Goal: Task Accomplishment & Management: Manage account settings

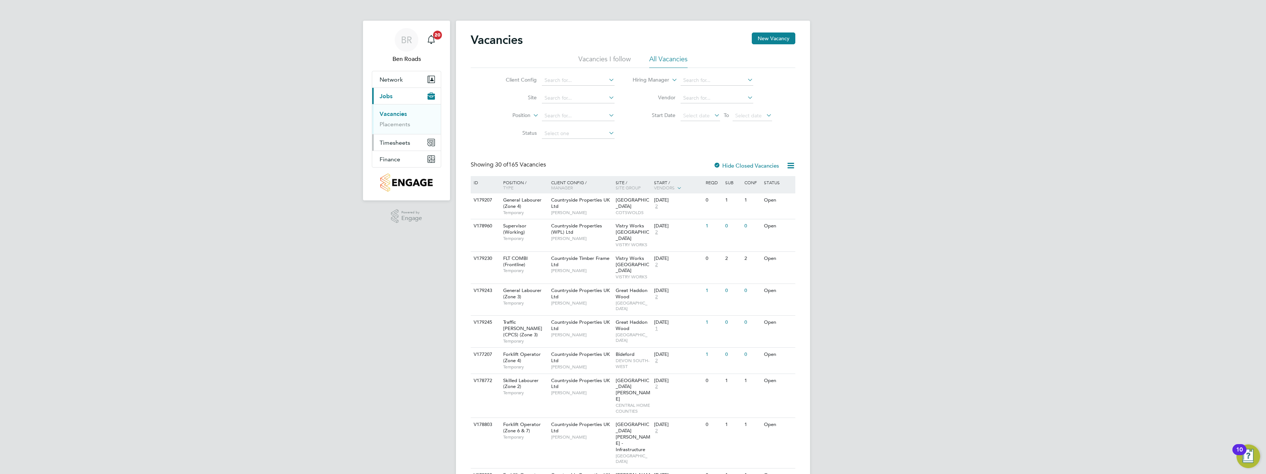
click at [389, 142] on span "Timesheets" at bounding box center [395, 142] width 31 height 7
click at [399, 142] on span "Timesheets" at bounding box center [395, 142] width 31 height 7
click at [396, 75] on button "Network" at bounding box center [406, 79] width 69 height 16
click at [390, 158] on button "Timesheets" at bounding box center [406, 153] width 69 height 16
click at [399, 129] on link "Timesheets" at bounding box center [395, 130] width 31 height 7
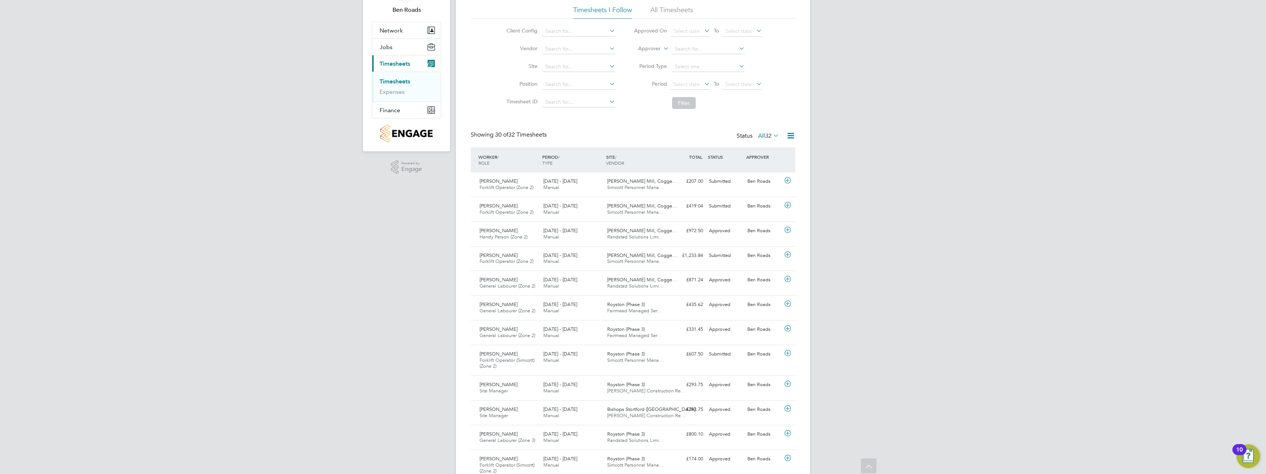
click at [772, 135] on icon at bounding box center [772, 135] width 0 height 10
click at [773, 170] on li "Submitted" at bounding box center [765, 170] width 34 height 10
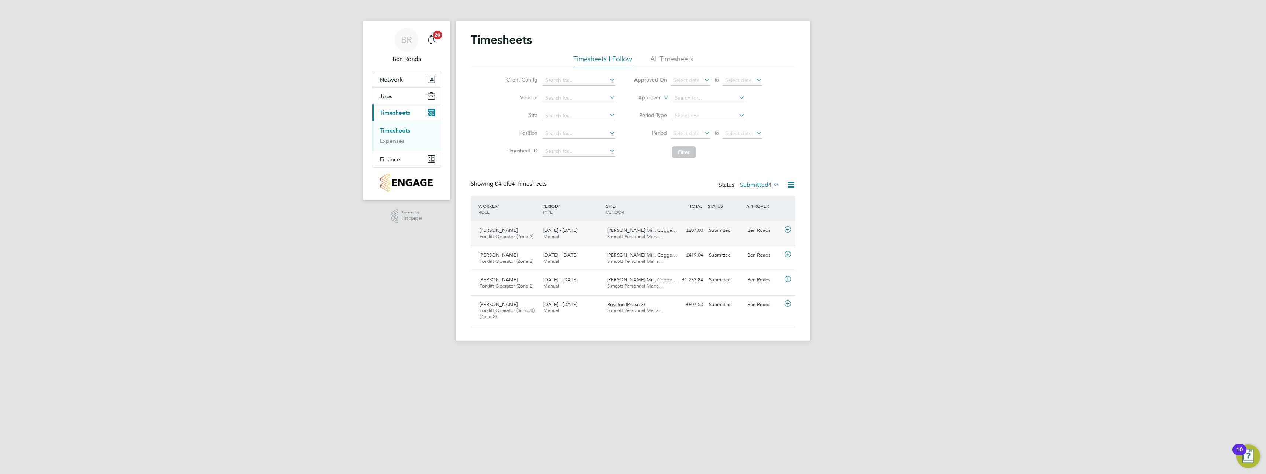
click at [787, 230] on icon at bounding box center [787, 230] width 9 height 6
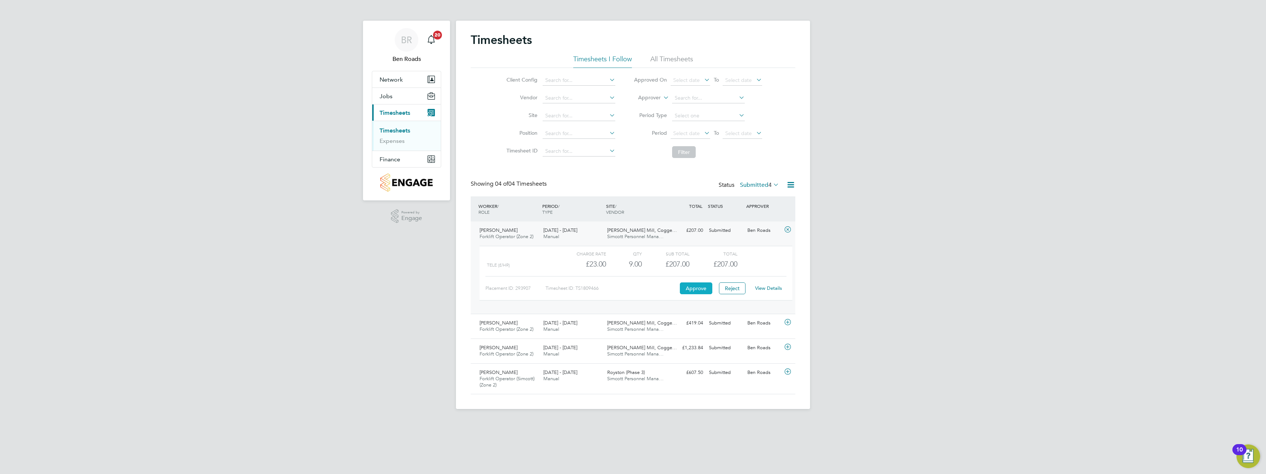
click at [694, 284] on button "Approve" at bounding box center [696, 288] width 32 height 12
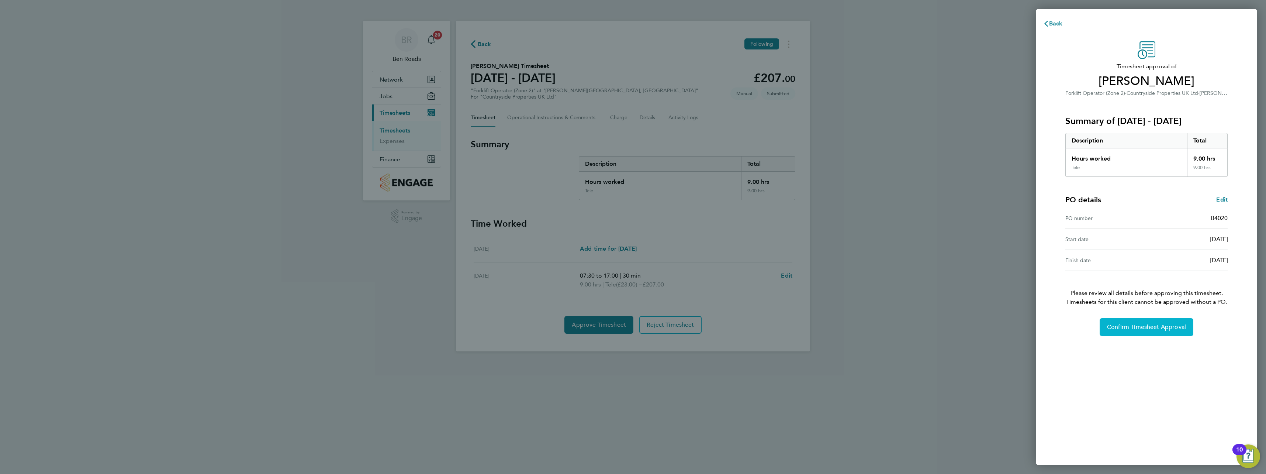
click at [1111, 325] on span "Confirm Timesheet Approval" at bounding box center [1146, 326] width 79 height 7
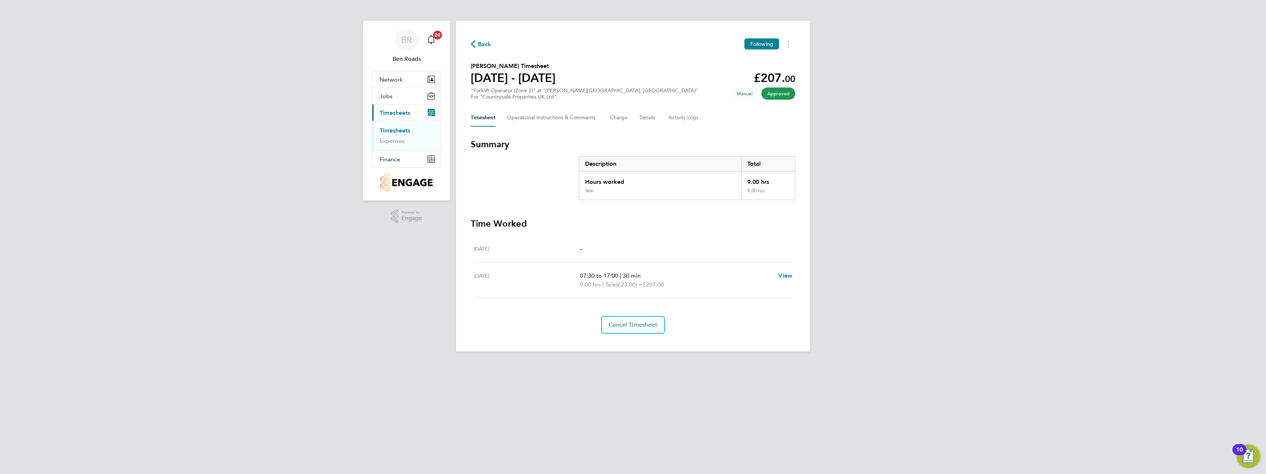
click at [392, 132] on link "Timesheets" at bounding box center [395, 130] width 31 height 7
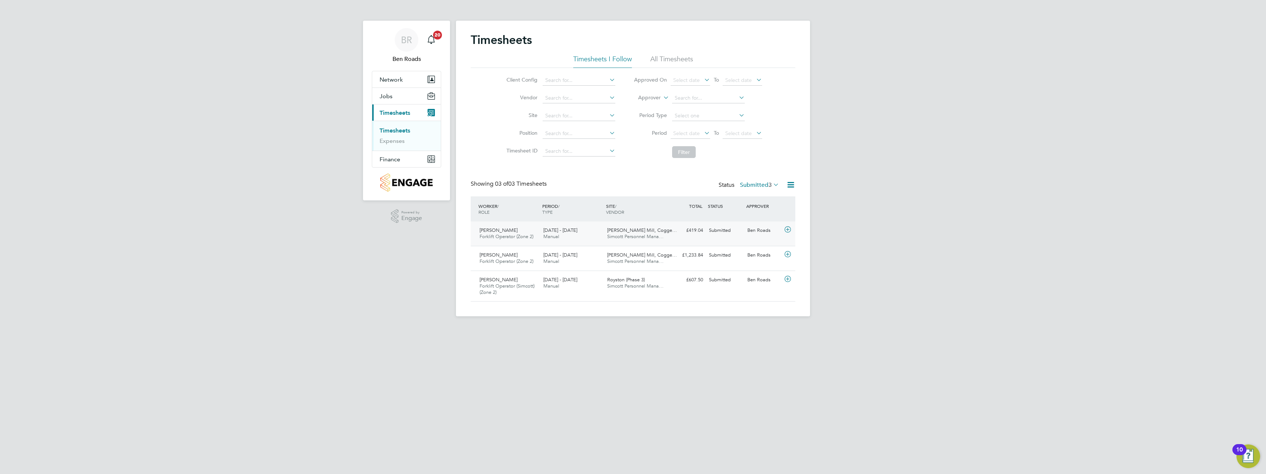
click at [787, 229] on icon at bounding box center [787, 230] width 9 height 6
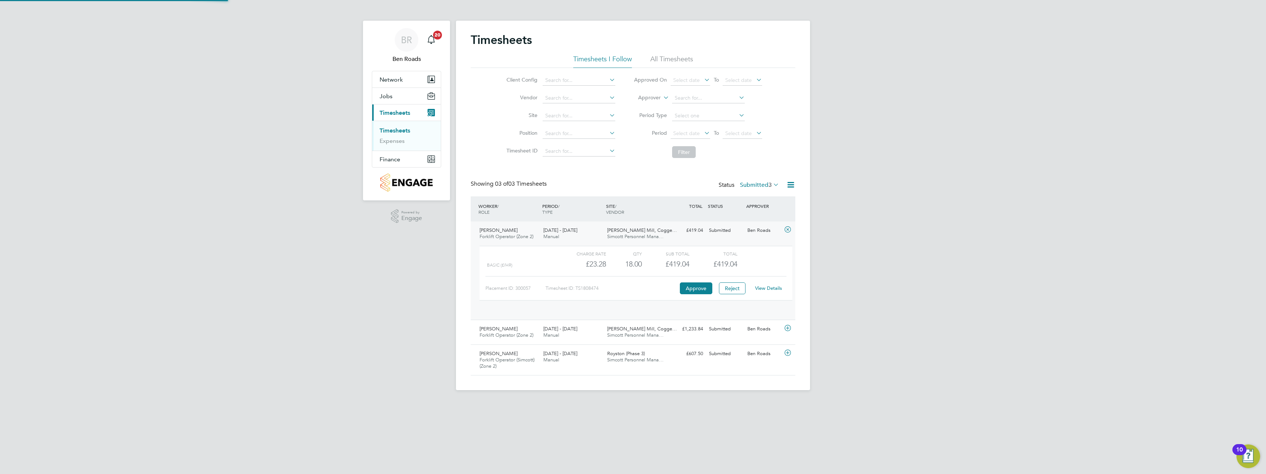
click at [790, 229] on icon at bounding box center [787, 230] width 9 height 6
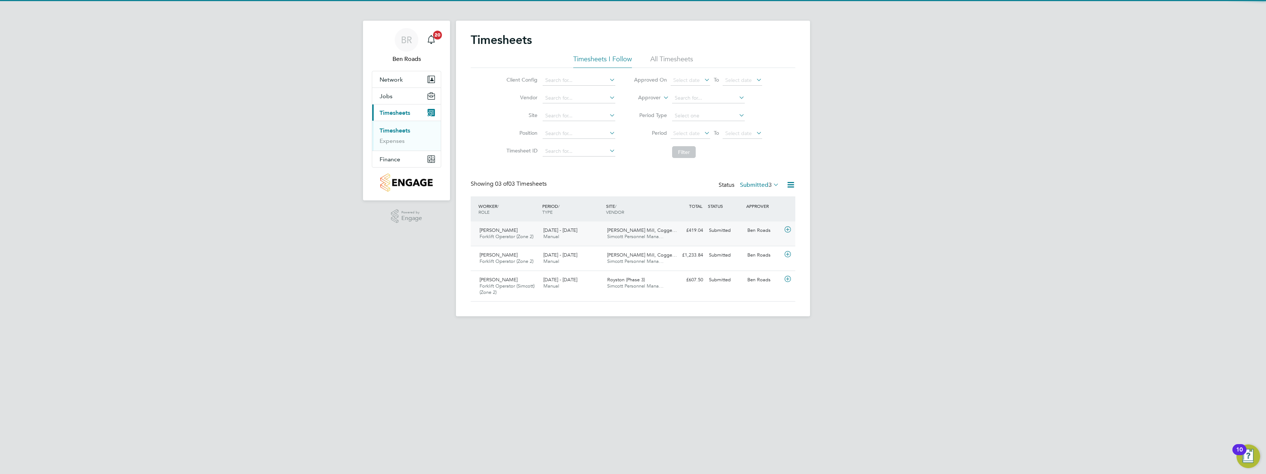
click at [790, 229] on icon at bounding box center [787, 230] width 9 height 6
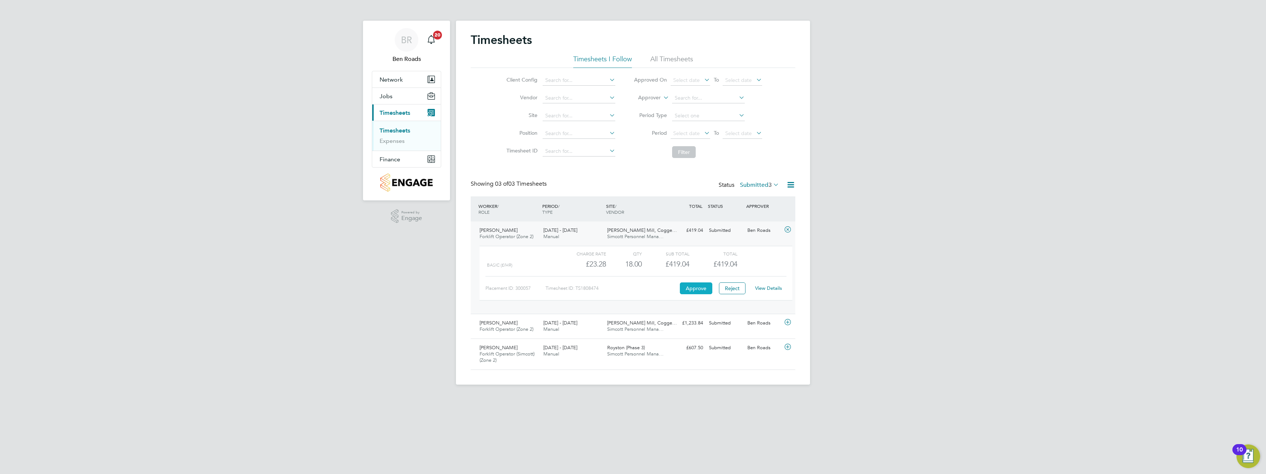
click at [695, 287] on button "Approve" at bounding box center [696, 288] width 32 height 12
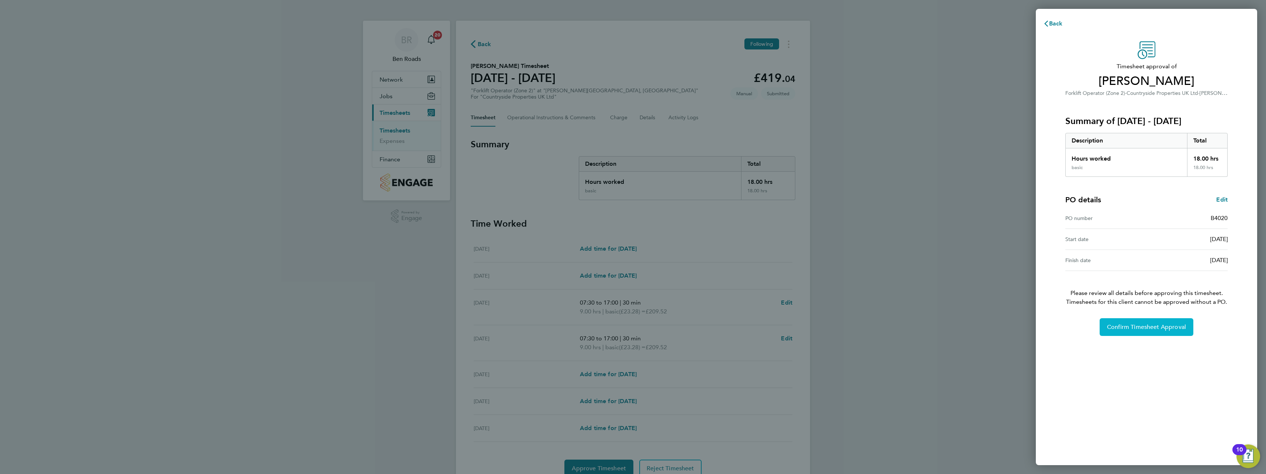
click at [1148, 328] on span "Confirm Timesheet Approval" at bounding box center [1146, 326] width 79 height 7
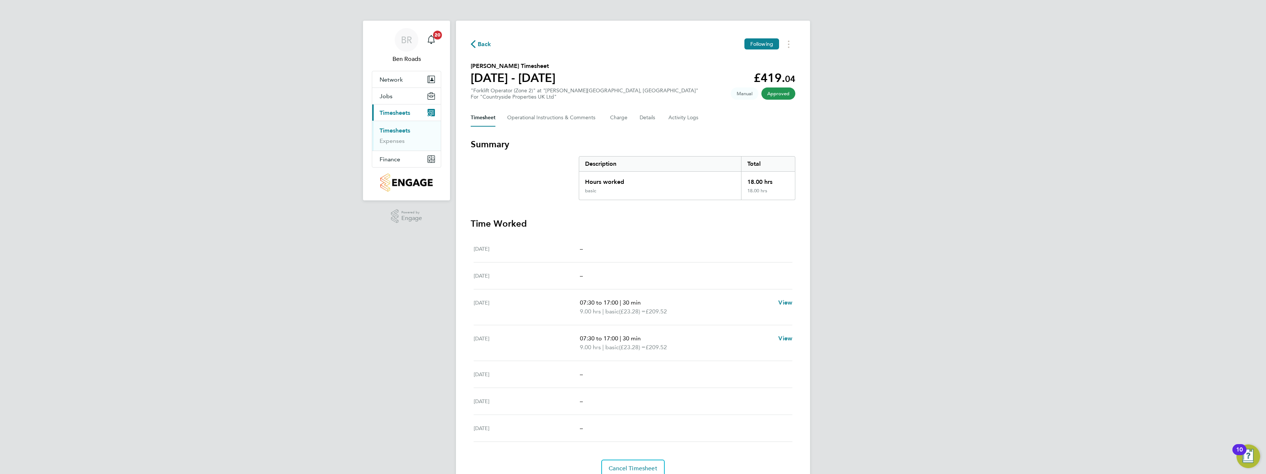
click at [394, 132] on link "Timesheets" at bounding box center [395, 130] width 31 height 7
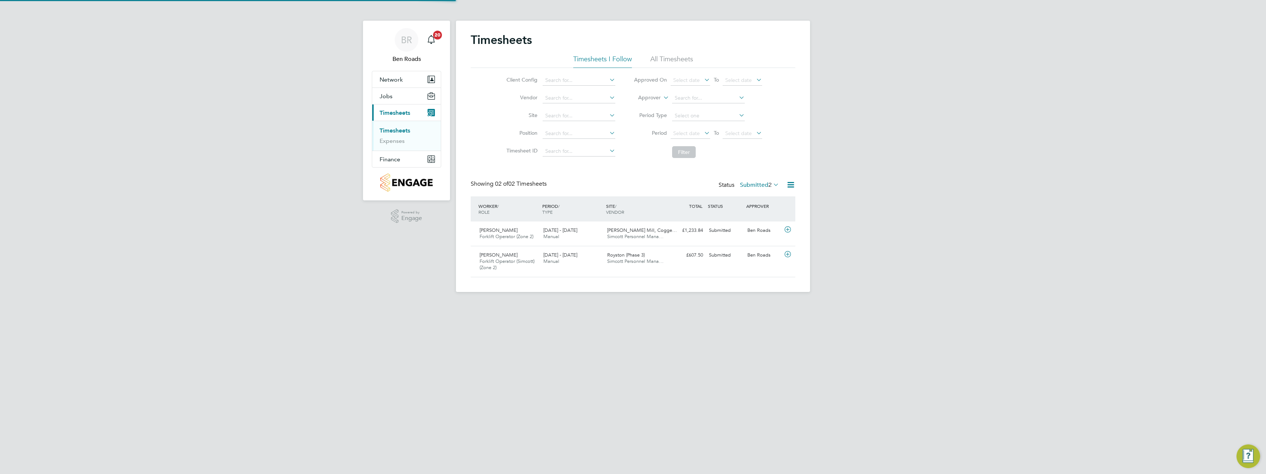
scroll to position [19, 64]
click at [789, 228] on icon at bounding box center [787, 230] width 9 height 6
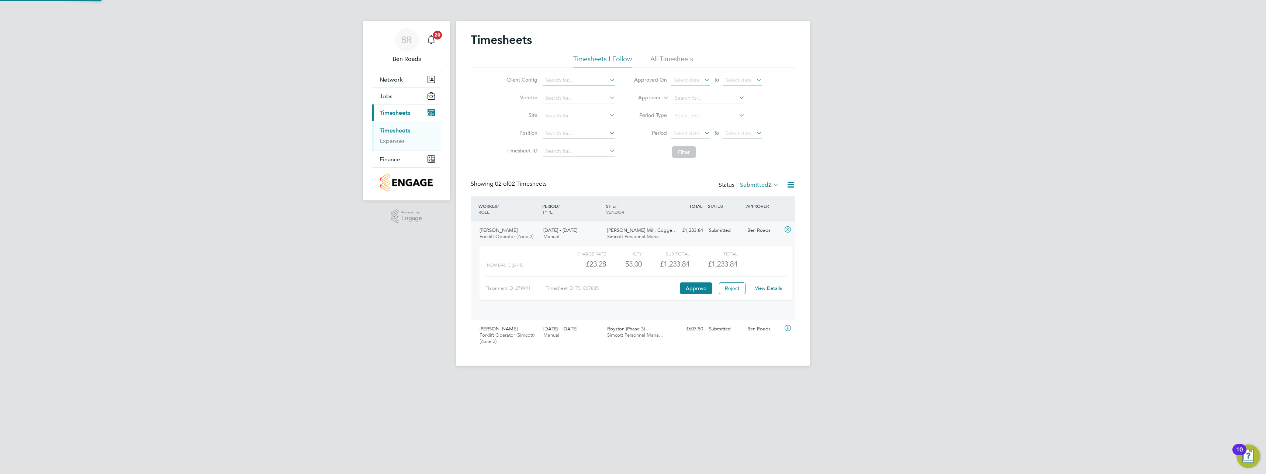
scroll to position [13, 72]
click at [695, 287] on button "Approve" at bounding box center [696, 288] width 32 height 12
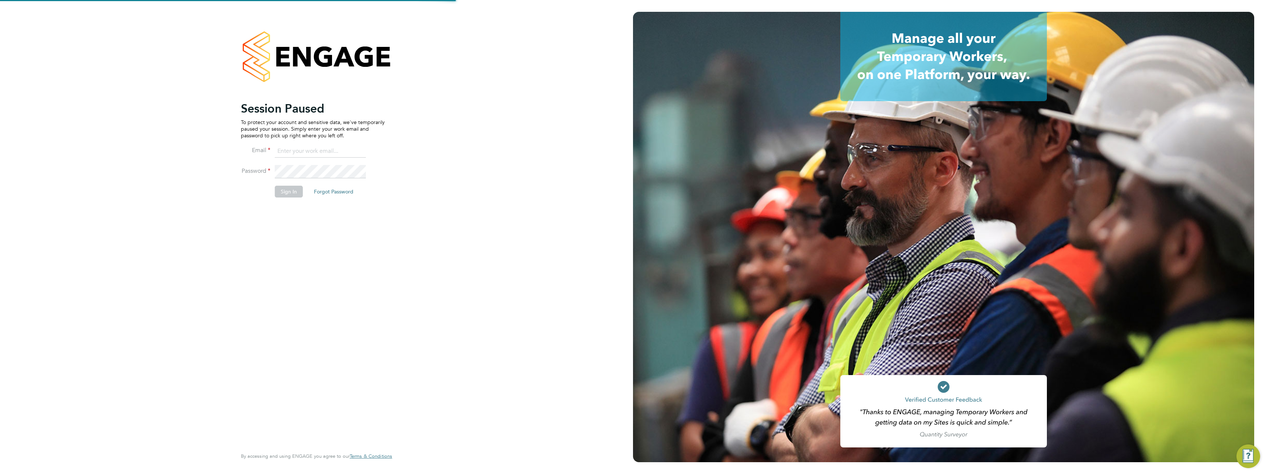
type input "[EMAIL_ADDRESS][DOMAIN_NAME]"
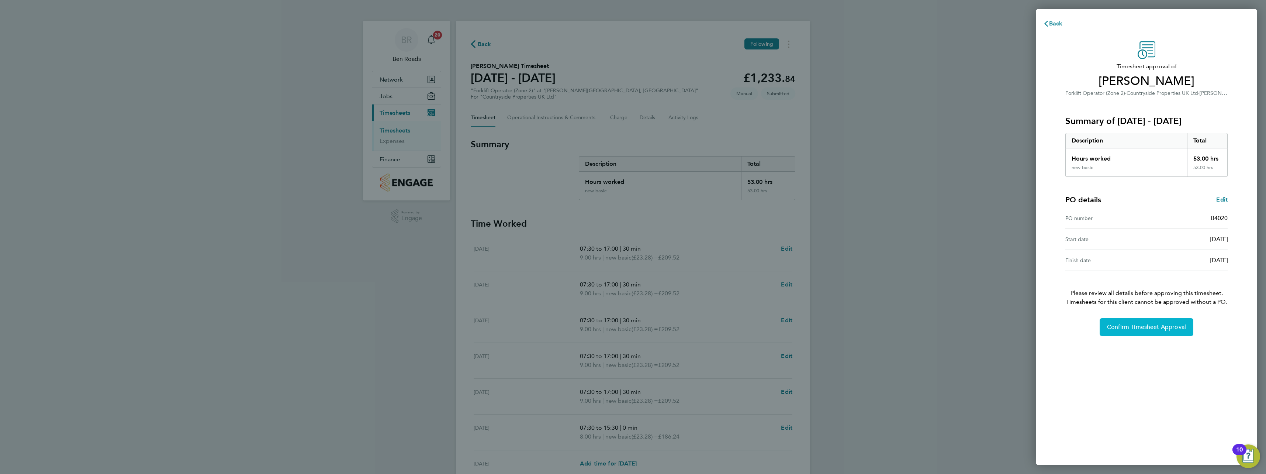
click at [1138, 323] on span "Confirm Timesheet Approval" at bounding box center [1146, 326] width 79 height 7
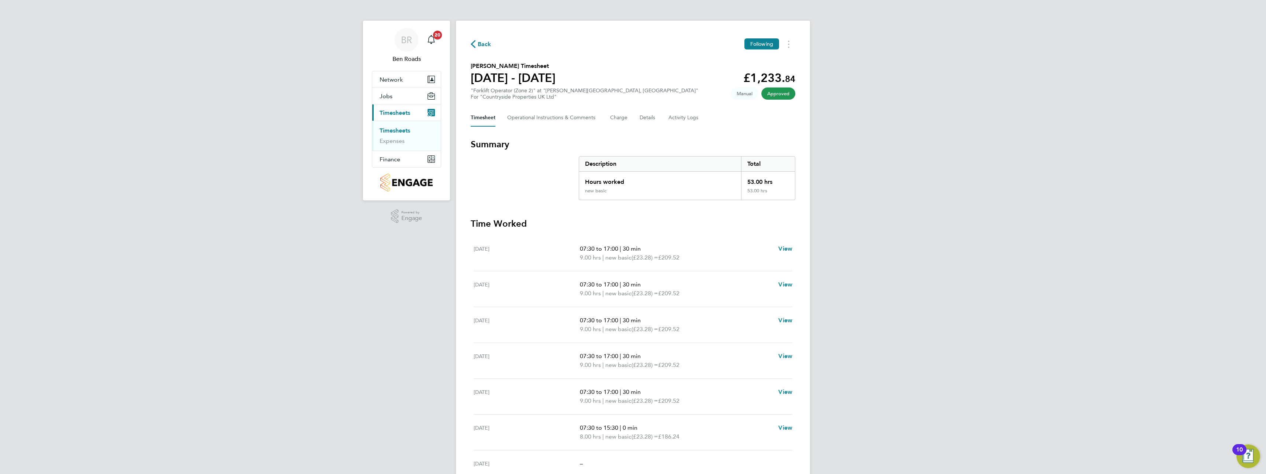
click at [401, 129] on link "Timesheets" at bounding box center [395, 130] width 31 height 7
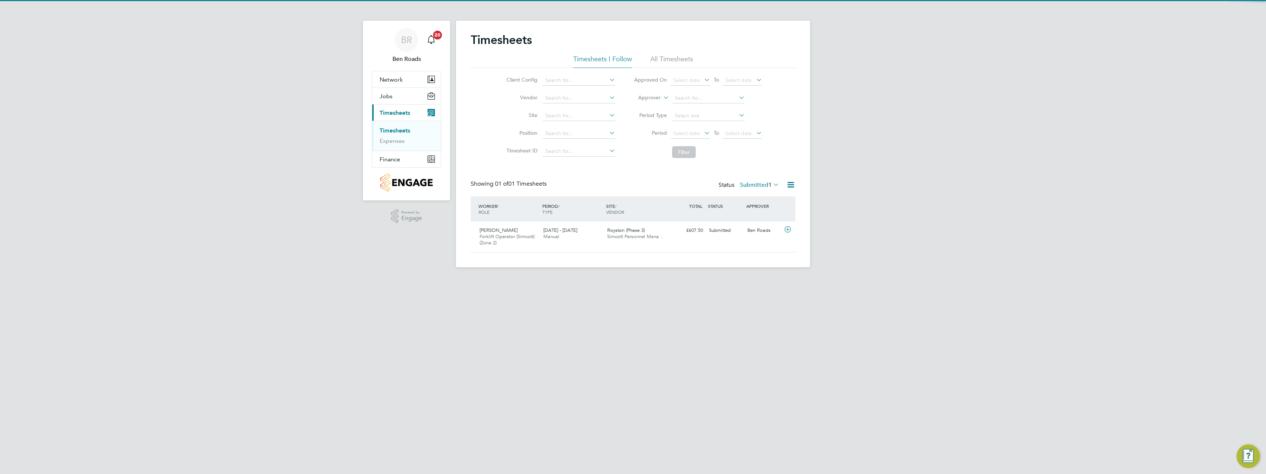
scroll to position [19, 64]
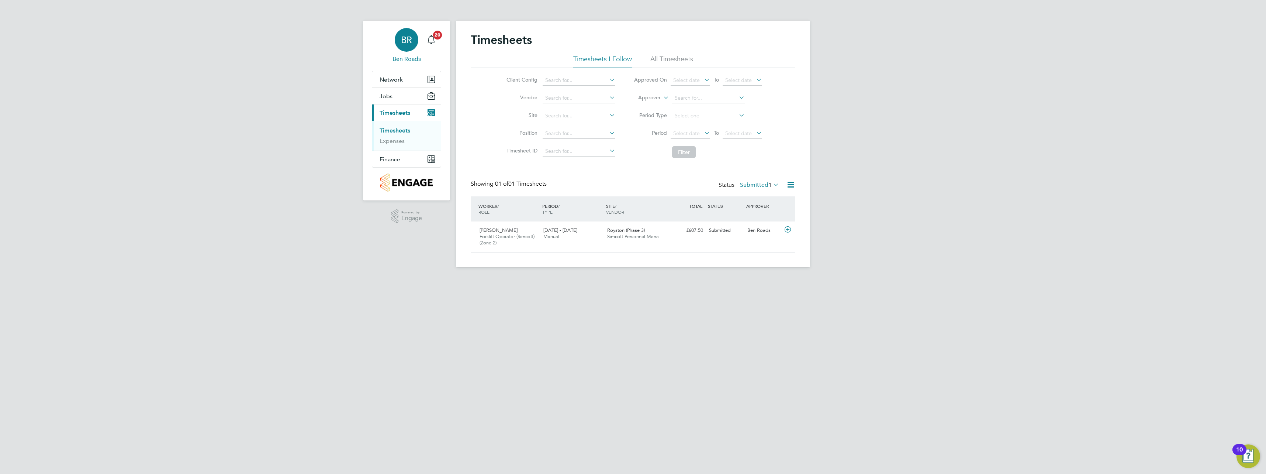
click at [400, 42] on div "BR" at bounding box center [407, 40] width 24 height 24
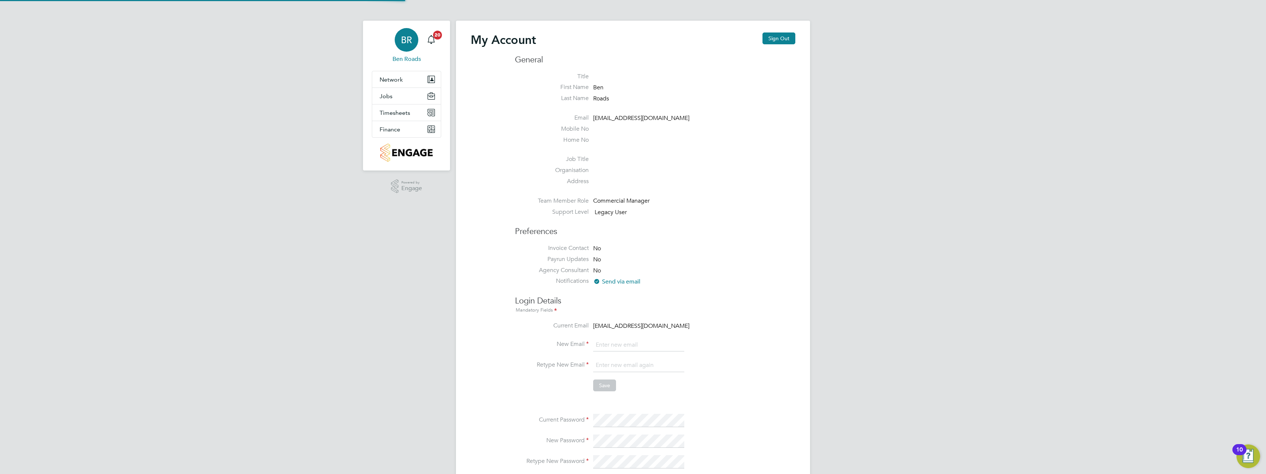
type input "[EMAIL_ADDRESS][DOMAIN_NAME]"
click at [785, 41] on button "Sign Out" at bounding box center [779, 38] width 33 height 12
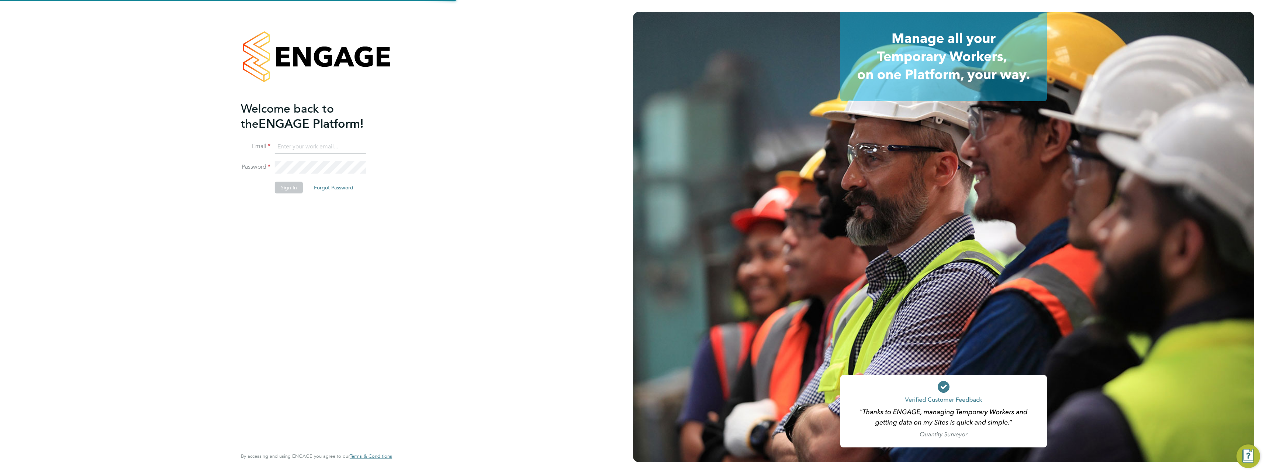
type input "[EMAIL_ADDRESS][DOMAIN_NAME]"
